Goal: Task Accomplishment & Management: Manage account settings

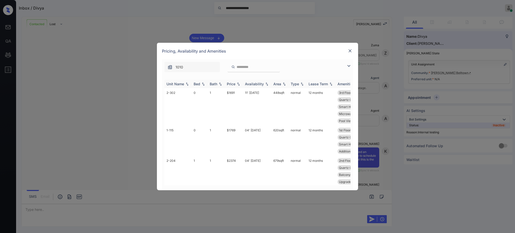
scroll to position [155, 0]
click at [197, 85] on div "Bed" at bounding box center [196, 84] width 7 height 4
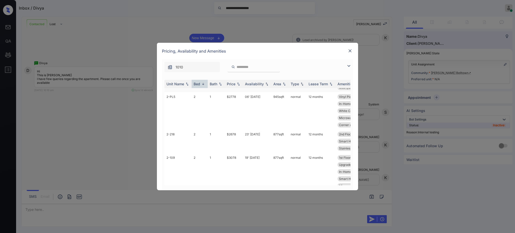
scroll to position [0, 0]
click at [195, 86] on div "Bed" at bounding box center [196, 84] width 7 height 4
click at [196, 84] on div "Bed" at bounding box center [196, 84] width 7 height 4
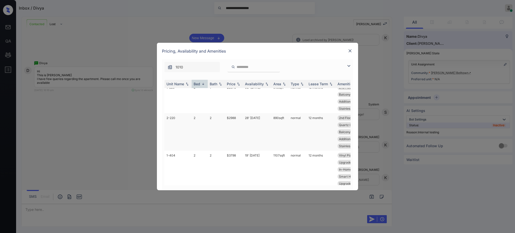
click at [237, 116] on td "$2988" at bounding box center [234, 131] width 18 height 37
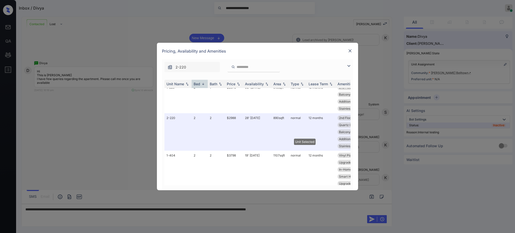
click at [352, 48] on div at bounding box center [350, 51] width 6 height 6
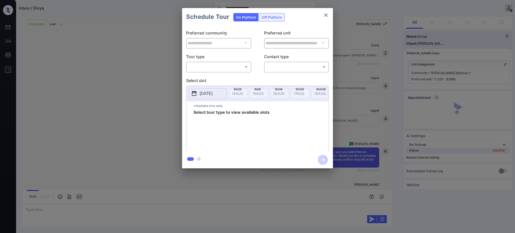
scroll to position [564, 0]
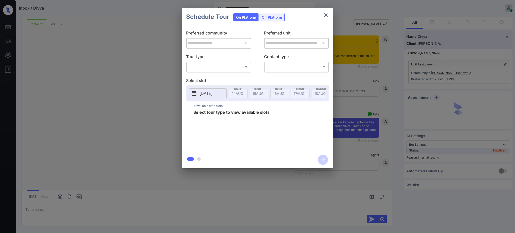
click at [215, 67] on body "**********" at bounding box center [257, 116] width 515 height 233
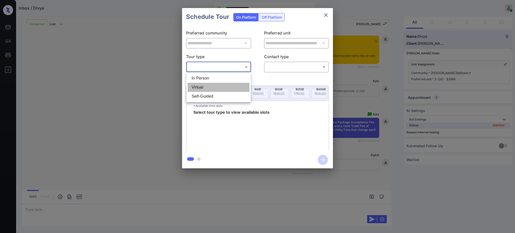
click at [203, 89] on li "Virtual" at bounding box center [218, 87] width 62 height 9
type input "*******"
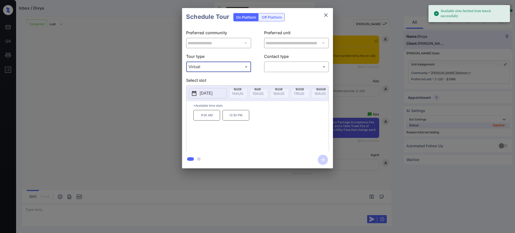
click at [212, 91] on p "2025-08-22" at bounding box center [205, 93] width 13 height 6
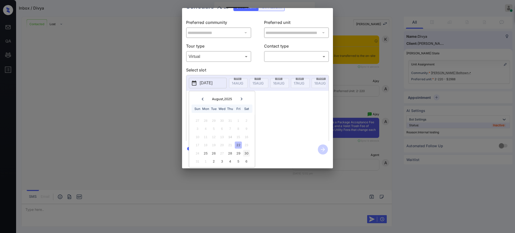
scroll to position [17, 0]
click at [240, 141] on div "22" at bounding box center [238, 144] width 7 height 7
click at [237, 141] on div "22" at bounding box center [238, 144] width 7 height 7
click at [236, 141] on div "22" at bounding box center [238, 144] width 7 height 7
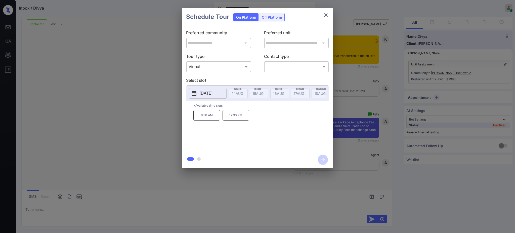
scroll to position [0, 0]
click at [265, 120] on div "9:30 AM 12:30 PM" at bounding box center [260, 130] width 135 height 40
click at [213, 89] on button "2025-08-22" at bounding box center [208, 93] width 38 height 11
click at [239, 153] on div "22" at bounding box center [238, 155] width 7 height 7
click at [369, 75] on div "**********" at bounding box center [257, 88] width 515 height 176
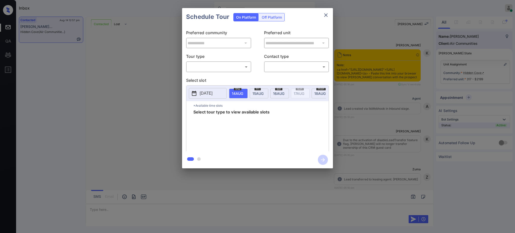
scroll to position [984, 0]
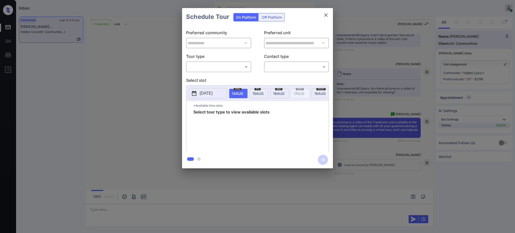
click at [196, 63] on body "Inbox Ajay Kumar Online Set yourself offline Set yourself on break Profile Swit…" at bounding box center [257, 116] width 515 height 233
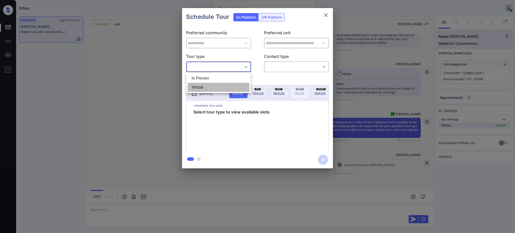
drag, startPoint x: 203, startPoint y: 87, endPoint x: 269, endPoint y: 67, distance: 69.0
click at [204, 87] on li "Virtual" at bounding box center [218, 87] width 62 height 9
type input "*******"
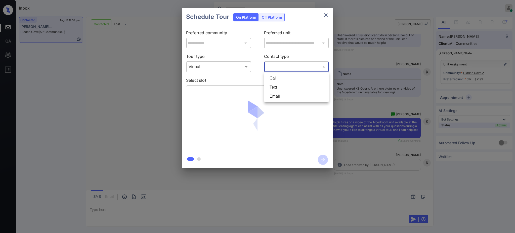
drag, startPoint x: 282, startPoint y: 67, endPoint x: 280, endPoint y: 79, distance: 12.4
click at [282, 67] on body "Inbox Ajay Kumar Online Set yourself offline Set yourself on break Profile Swit…" at bounding box center [257, 116] width 515 height 233
click at [278, 87] on li "Text" at bounding box center [296, 87] width 62 height 9
type input "****"
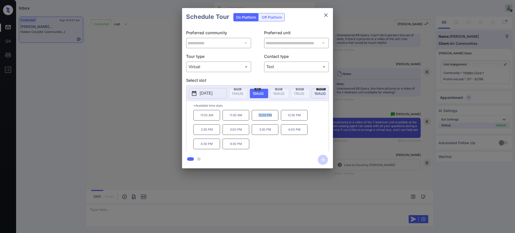
drag, startPoint x: 257, startPoint y: 117, endPoint x: 277, endPoint y: 116, distance: 19.4
click at [277, 116] on p "12:00 PM" at bounding box center [265, 115] width 27 height 11
copy p "12:00 PM"
click at [326, 12] on icon "close" at bounding box center [326, 15] width 6 height 6
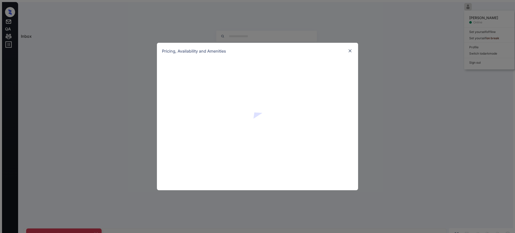
scroll to position [435, 0]
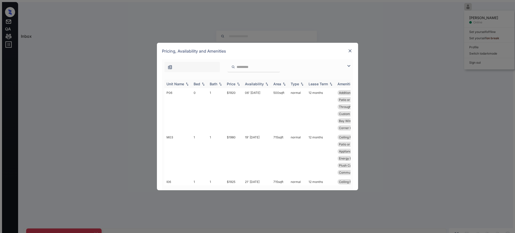
click at [198, 84] on div "Bed" at bounding box center [196, 84] width 7 height 4
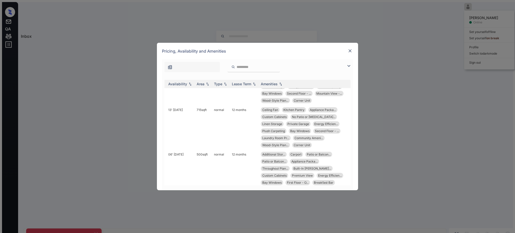
scroll to position [191, 0]
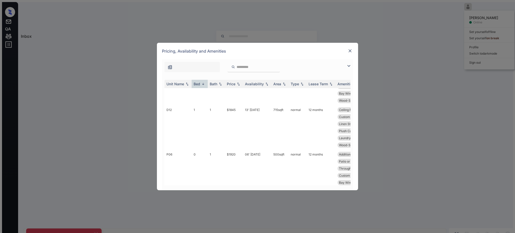
click at [349, 49] on img at bounding box center [349, 50] width 5 height 5
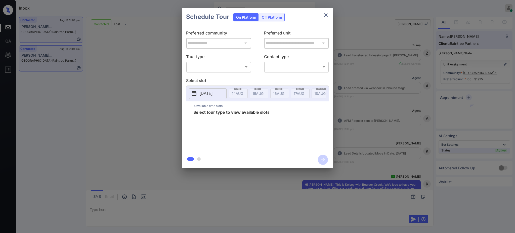
click at [228, 65] on body "Inbox Ajay Kumar Online Set yourself offline Set yourself on break Profile Swit…" at bounding box center [257, 116] width 515 height 233
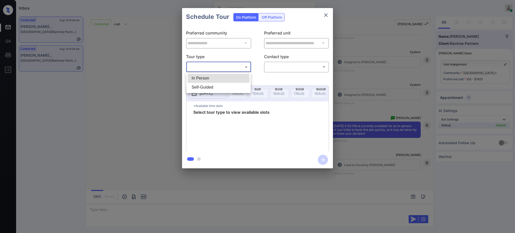
click at [224, 76] on li "In Person" at bounding box center [218, 78] width 62 height 9
type input "********"
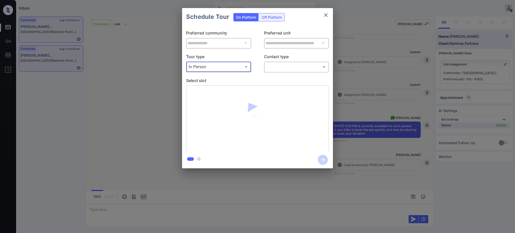
click at [291, 66] on body "Inbox Ajay Kumar Online Set yourself offline Set yourself on break Profile Swit…" at bounding box center [257, 116] width 515 height 233
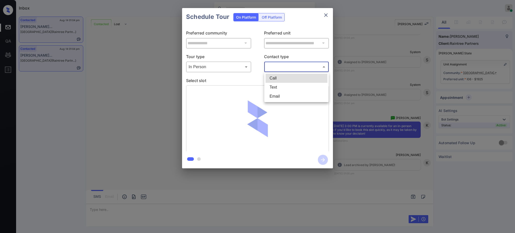
click at [280, 86] on li "Text" at bounding box center [296, 87] width 62 height 9
type input "****"
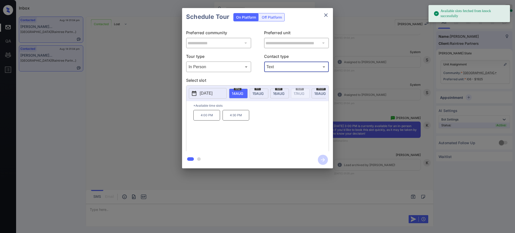
click at [254, 89] on div "fri 15 AUG" at bounding box center [258, 93] width 19 height 10
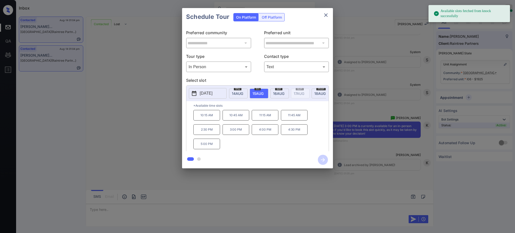
click at [235, 133] on p "3:00 PM" at bounding box center [235, 129] width 27 height 11
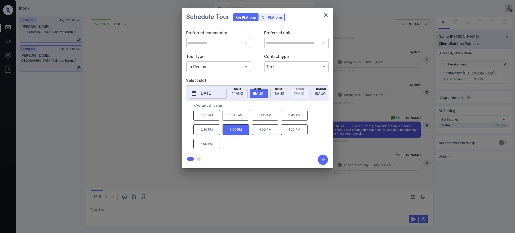
click at [323, 161] on icon "button" at bounding box center [323, 160] width 4 height 4
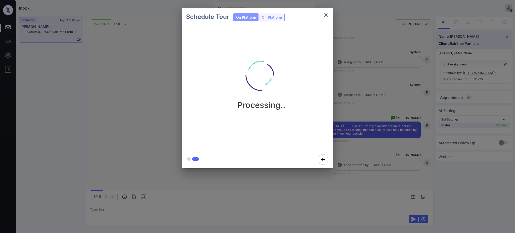
click at [369, 152] on div "Schedule Tour On Platform Off Platform Processing.." at bounding box center [257, 88] width 515 height 176
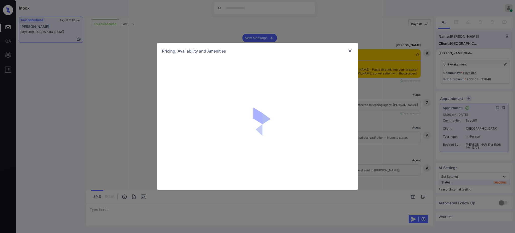
scroll to position [1631, 0]
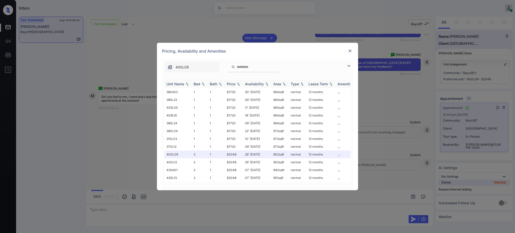
click at [194, 86] on div "Bed" at bounding box center [196, 84] width 7 height 4
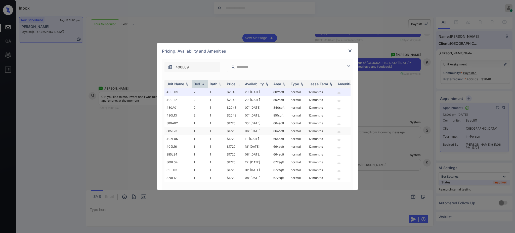
scroll to position [0, 0]
drag, startPoint x: 226, startPoint y: 98, endPoint x: 238, endPoint y: 97, distance: 11.4
click at [238, 97] on td "$2048" at bounding box center [234, 100] width 18 height 8
copy td "$2048"
click at [351, 48] on img at bounding box center [349, 50] width 5 height 5
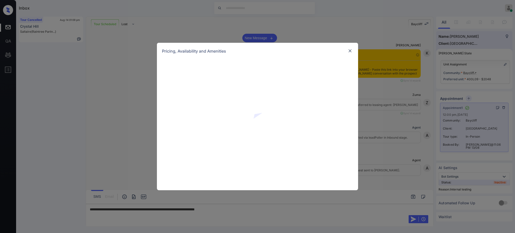
scroll to position [1631, 0]
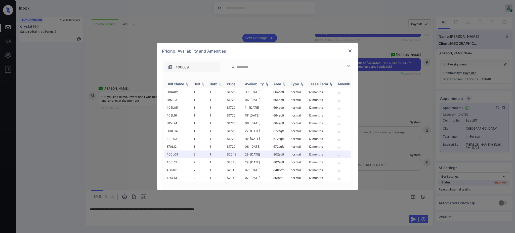
click at [199, 82] on div "Bed" at bounding box center [196, 84] width 7 height 4
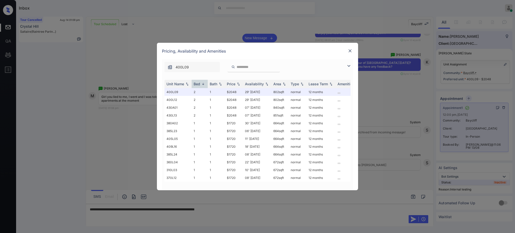
click at [349, 52] on img at bounding box center [349, 50] width 5 height 5
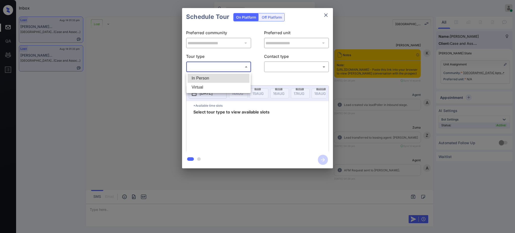
click at [228, 67] on body "Inbox [PERSON_NAME] Online Set yourself offline Set yourself on break Profile S…" at bounding box center [257, 116] width 515 height 233
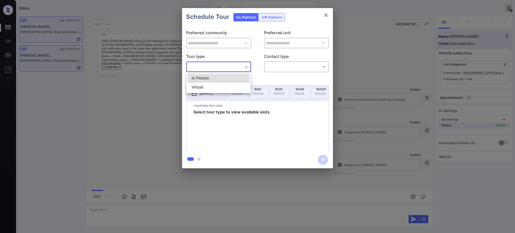
click at [217, 76] on li "In Person" at bounding box center [218, 78] width 62 height 9
type input "********"
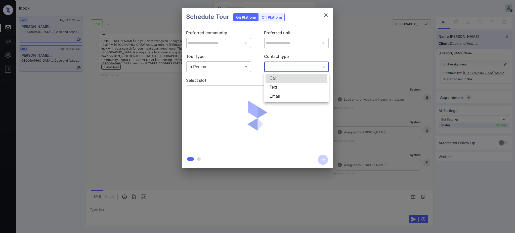
click at [279, 70] on body "Inbox [PERSON_NAME] Online Set yourself offline Set yourself on break Profile S…" at bounding box center [257, 116] width 515 height 233
click at [277, 82] on li "Call" at bounding box center [296, 78] width 62 height 9
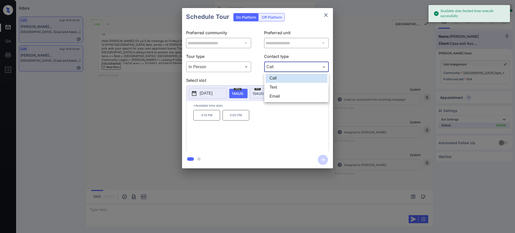
click at [275, 68] on body "Available slots fetched from rentcafe successfully Inbox Ajay Kumar Online Set …" at bounding box center [257, 116] width 515 height 233
click at [275, 83] on li "Text" at bounding box center [296, 87] width 62 height 9
type input "****"
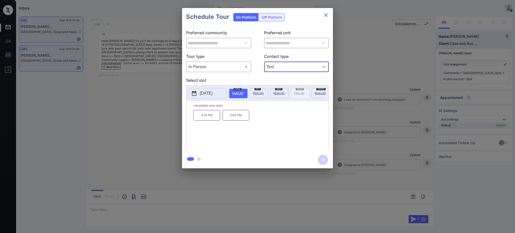
click at [243, 94] on span "[DATE]" at bounding box center [237, 93] width 11 height 4
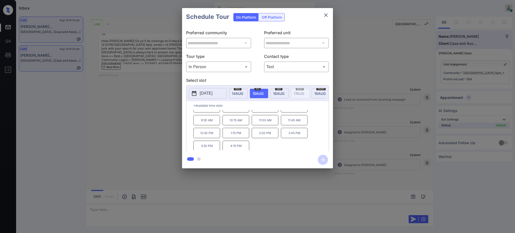
scroll to position [0, 0]
drag, startPoint x: 256, startPoint y: 131, endPoint x: 282, endPoint y: 127, distance: 26.0
type textarea "*******"
click at [279, 131] on div "8:30 AM 9:15 AM 10:00 AM 10:45 AM 11:30 AM 12:15 PM 1:00 PM 1:45 PM 2:30 PM 3:1…" at bounding box center [260, 130] width 135 height 40
copy p "1:00 PM"
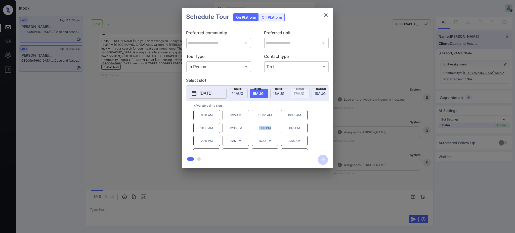
click at [329, 14] on button "close" at bounding box center [326, 15] width 10 height 10
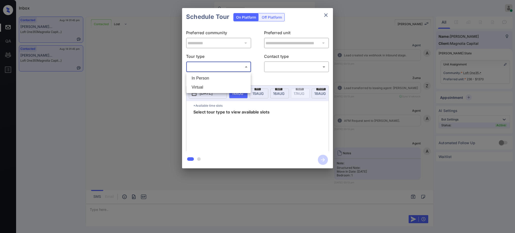
scroll to position [2208, 0]
click at [201, 88] on li "Virtual" at bounding box center [218, 87] width 62 height 9
type input "*******"
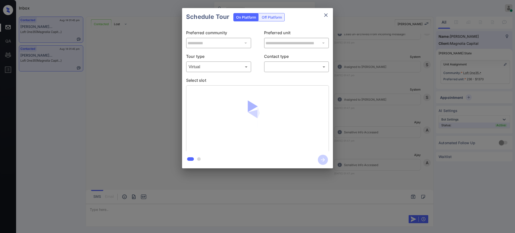
click at [282, 62] on div "​ ​" at bounding box center [296, 66] width 65 height 11
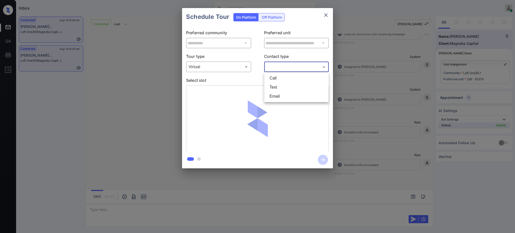
click at [278, 68] on body "Inbox [PERSON_NAME] Online Set yourself offline Set yourself on break Profile S…" at bounding box center [257, 116] width 515 height 233
click at [274, 85] on li "Text" at bounding box center [296, 87] width 62 height 9
type input "****"
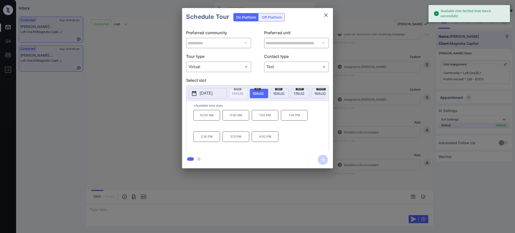
click at [243, 92] on span "[DATE]" at bounding box center [237, 93] width 11 height 4
click at [298, 118] on p "1:45 PM" at bounding box center [294, 115] width 27 height 11
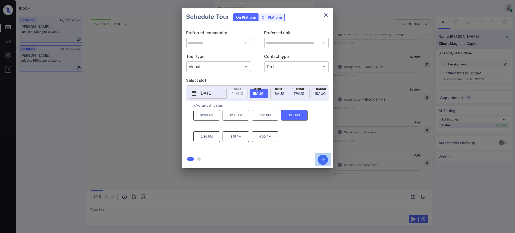
click at [323, 159] on icon "button" at bounding box center [323, 160] width 4 height 4
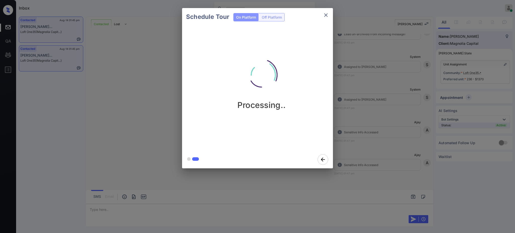
click at [356, 135] on div "Schedule Tour On Platform Off Platform Processing.." at bounding box center [257, 88] width 515 height 176
